Goal: Information Seeking & Learning: Compare options

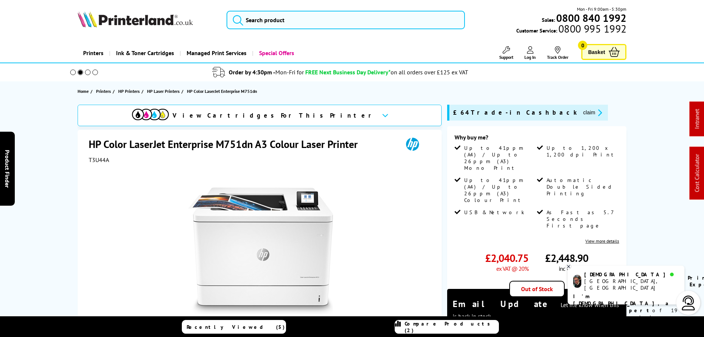
click at [449, 325] on span "Compare Products (2)" at bounding box center [452, 326] width 94 height 13
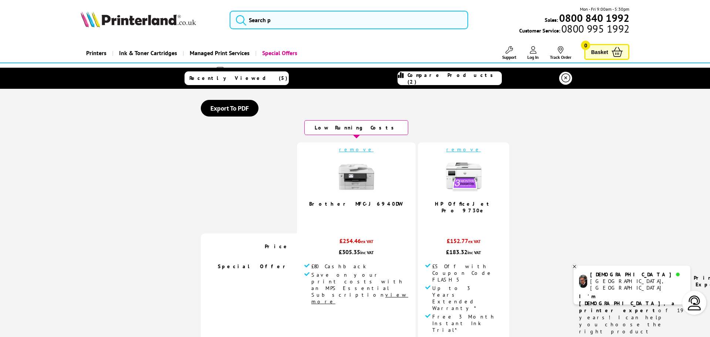
click at [353, 151] on link "remove" at bounding box center [356, 149] width 35 height 7
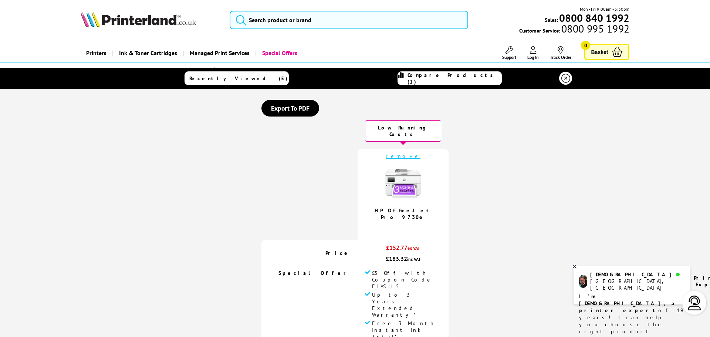
click at [401, 153] on link "remove" at bounding box center [403, 156] width 35 height 7
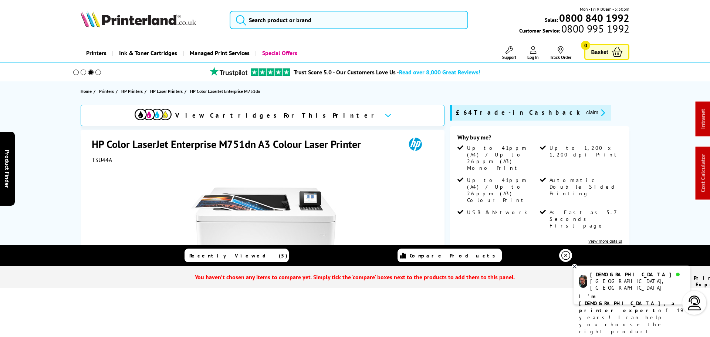
click at [567, 255] on icon at bounding box center [565, 255] width 9 height 9
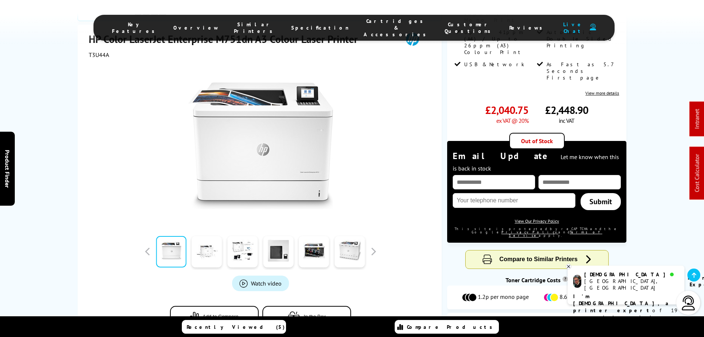
click at [221, 306] on button "Add to Compare" at bounding box center [214, 316] width 89 height 21
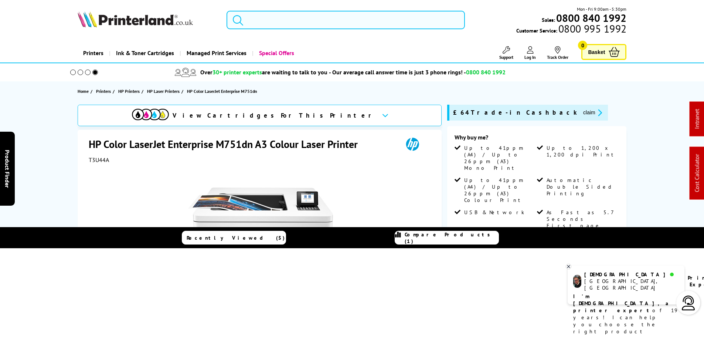
click at [259, 20] on input "search" at bounding box center [346, 20] width 238 height 18
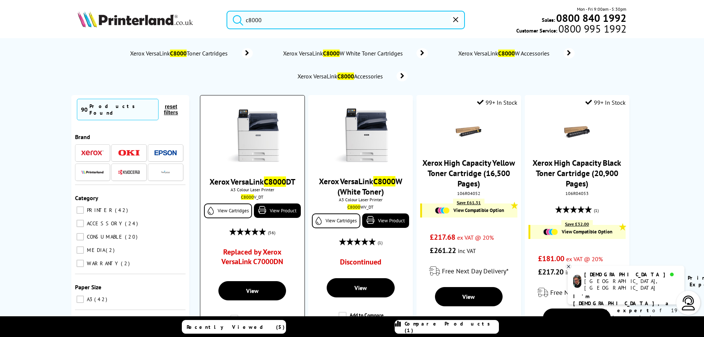
type input "c8000"
click at [248, 147] on img at bounding box center [252, 135] width 55 height 55
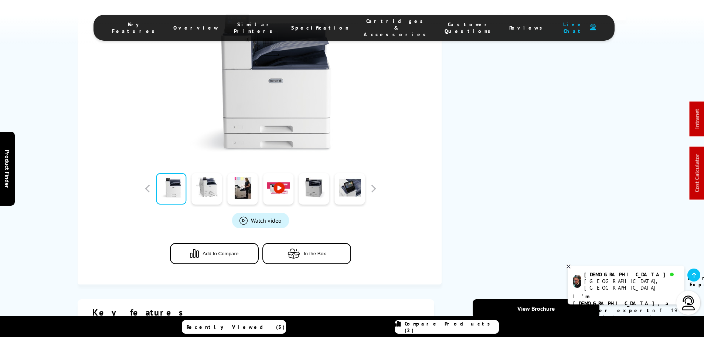
click at [430, 327] on span "Compare Products (2)" at bounding box center [452, 326] width 94 height 13
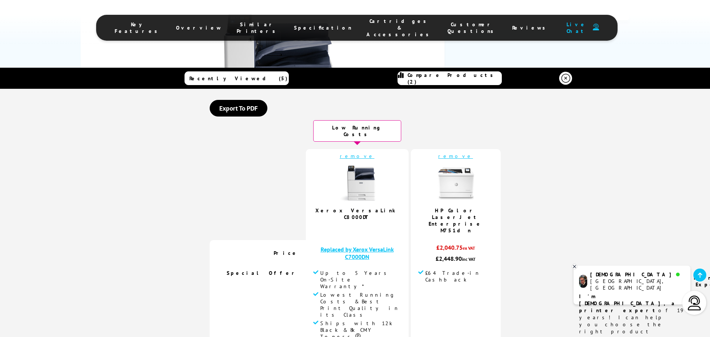
scroll to position [74, 0]
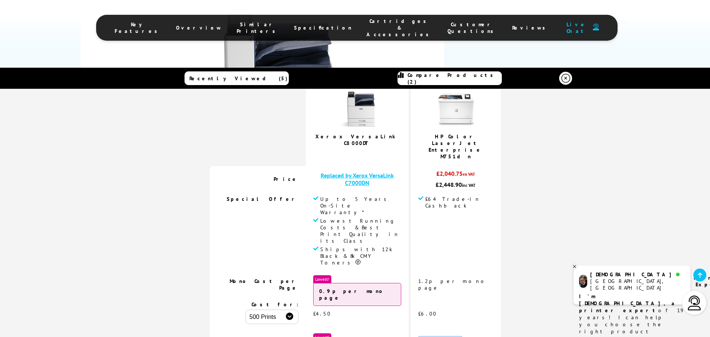
drag, startPoint x: 452, startPoint y: 300, endPoint x: 396, endPoint y: 299, distance: 55.8
click at [396, 329] on tr "Colour Cost per Page Lowest! 4.8p per colour page" at bounding box center [355, 342] width 291 height 26
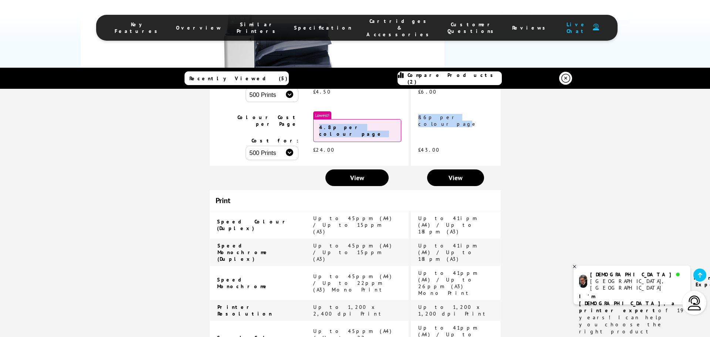
scroll to position [333, 0]
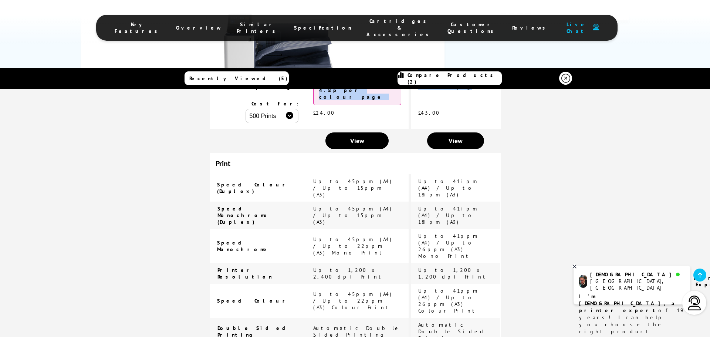
drag, startPoint x: 424, startPoint y: 261, endPoint x: 347, endPoint y: 252, distance: 77.4
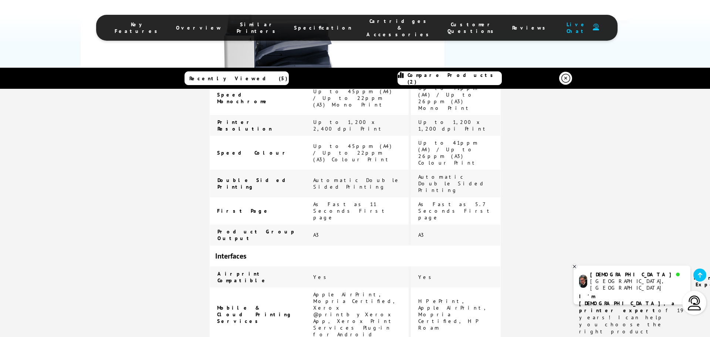
scroll to position [518, 0]
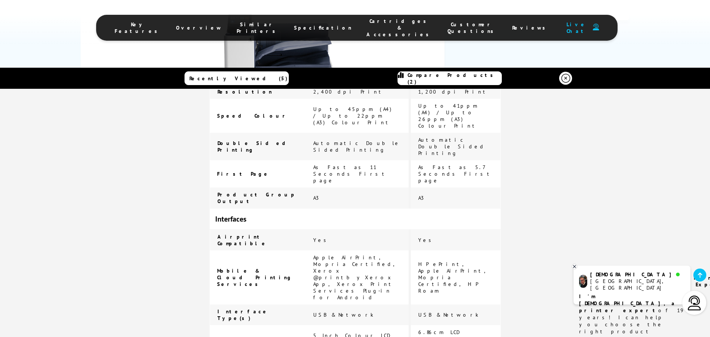
drag, startPoint x: 447, startPoint y: 245, endPoint x: 301, endPoint y: 240, distance: 146.1
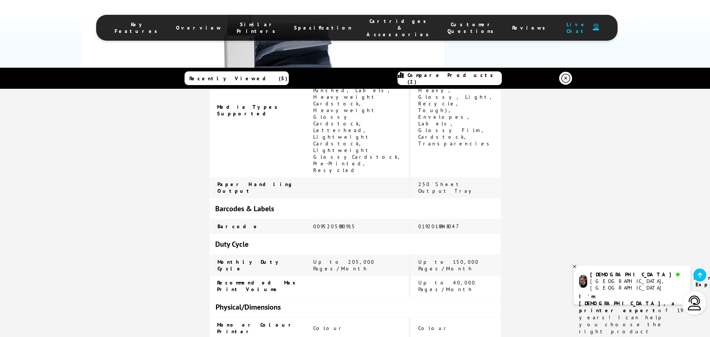
scroll to position [1290, 0]
